Goal: Register for event/course

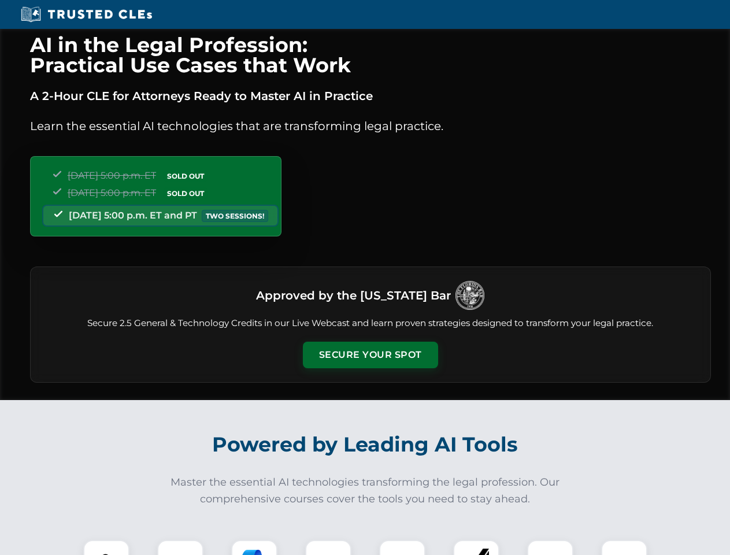
click at [370, 355] on button "Secure Your Spot" at bounding box center [370, 355] width 135 height 27
click at [106, 547] on img at bounding box center [107, 563] width 34 height 34
